Goal: Check status: Check status

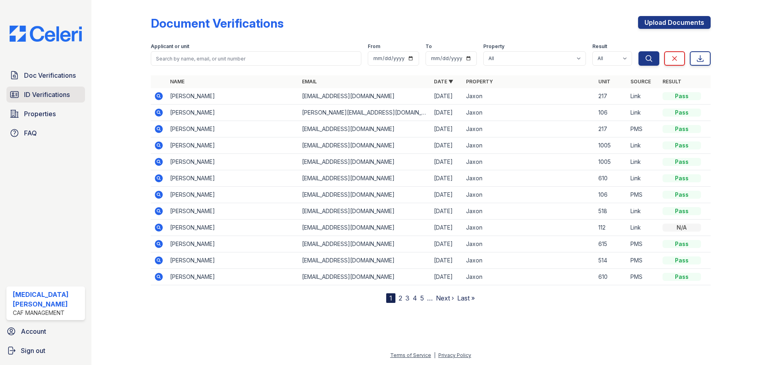
click at [40, 91] on span "ID Verifications" at bounding box center [47, 95] width 46 height 10
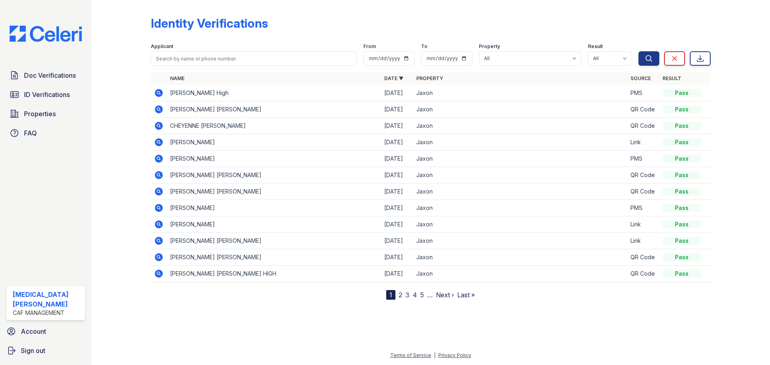
click at [159, 93] on icon at bounding box center [158, 92] width 2 height 2
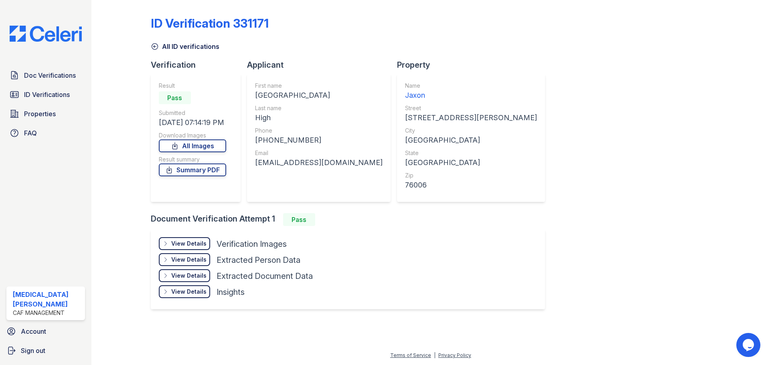
click at [192, 243] on div "View Details" at bounding box center [188, 244] width 35 height 8
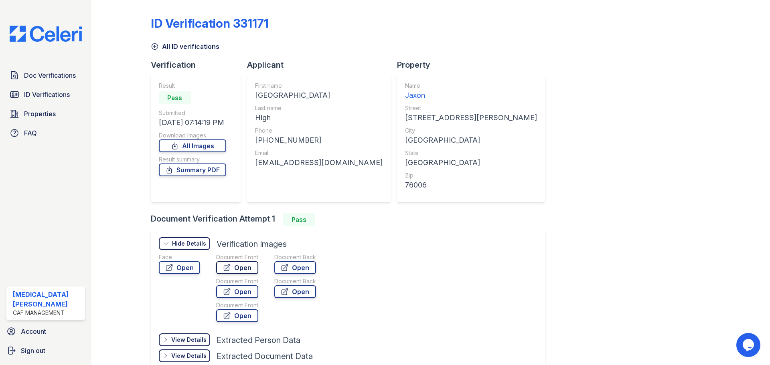
click at [248, 267] on link "Open" at bounding box center [237, 267] width 42 height 13
click at [178, 266] on link "Open" at bounding box center [179, 267] width 41 height 13
click at [164, 47] on link "All ID verifications" at bounding box center [185, 47] width 69 height 10
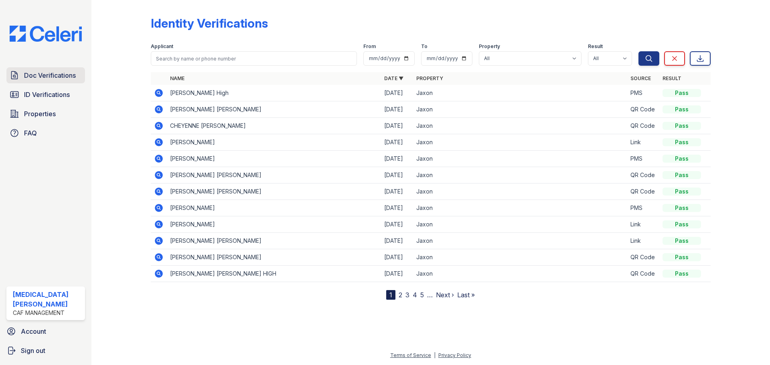
click at [39, 77] on span "Doc Verifications" at bounding box center [50, 76] width 52 height 10
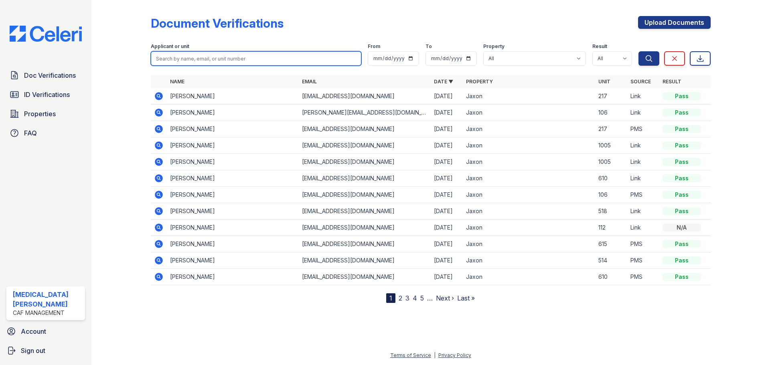
click at [189, 55] on input "search" at bounding box center [256, 58] width 210 height 14
type input "high"
click at [638, 51] on button "Search" at bounding box center [648, 58] width 21 height 14
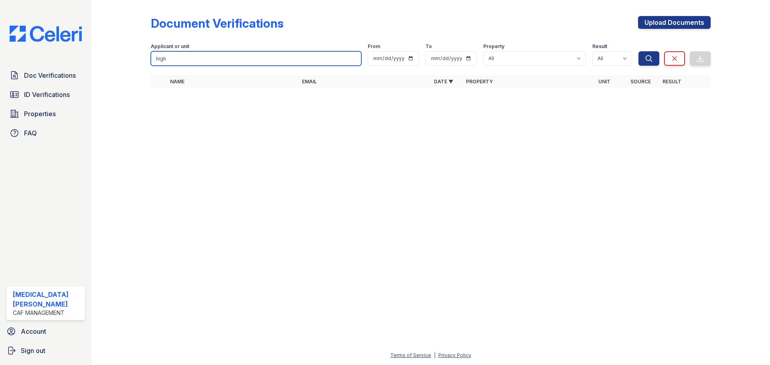
click at [353, 59] on input "high" at bounding box center [256, 58] width 210 height 14
